Goal: Transaction & Acquisition: Download file/media

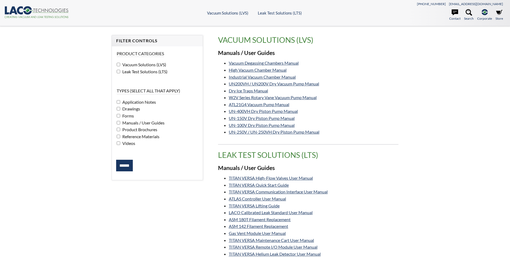
select select "Language Translate Widget"
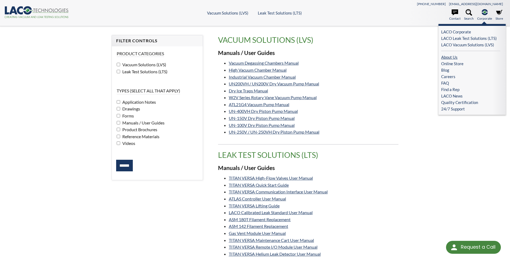
click at [456, 57] on link "About Us" at bounding box center [470, 57] width 59 height 6
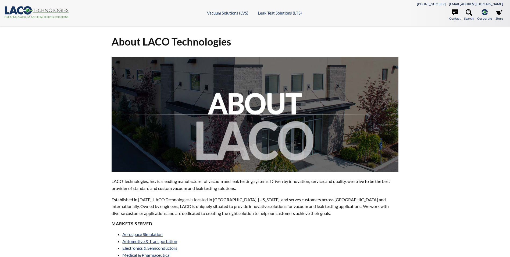
select select "Language Translate Widget"
click at [457, 12] on icon at bounding box center [455, 12] width 6 height 6
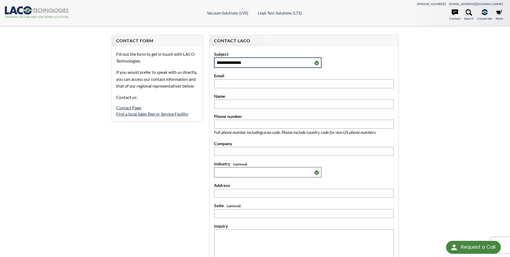
click at [316, 64] on select "**********" at bounding box center [268, 62] width 108 height 10
click at [350, 59] on div "**********" at bounding box center [304, 59] width 180 height 17
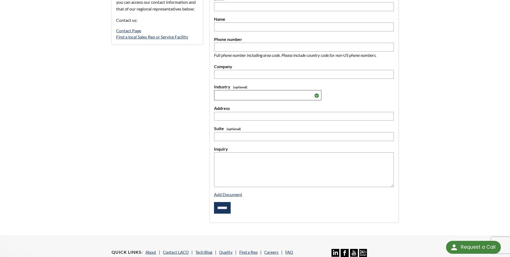
scroll to position [135, 0]
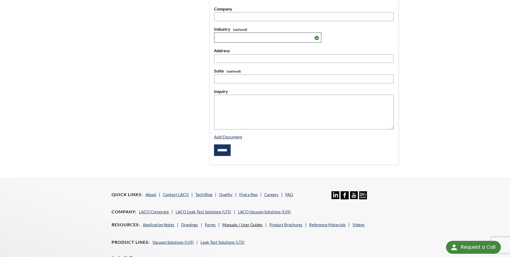
click at [243, 224] on link "Manuals / User Guides" at bounding box center [242, 224] width 40 height 5
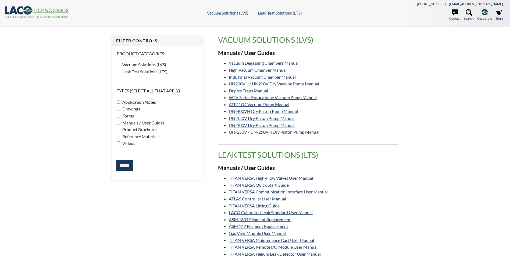
select select "Language Translate Widget"
click at [243, 104] on link "ATL21G4 Vacuum Pump Manual" at bounding box center [259, 104] width 61 height 5
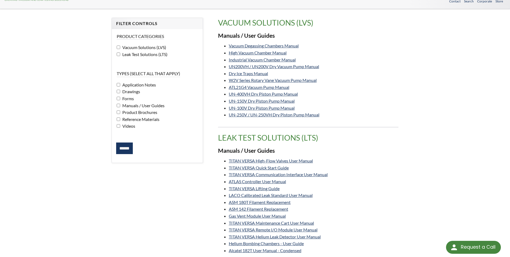
scroll to position [27, 0]
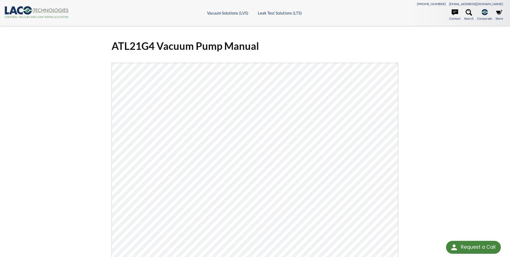
click at [55, 65] on div "ATL21G4 Vacuum Pump Manual Click Here To Download" at bounding box center [255, 181] width 510 height 311
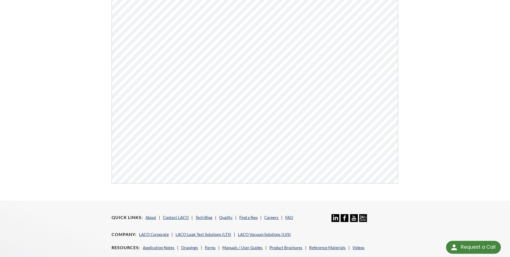
scroll to position [81, 0]
